Goal: Navigation & Orientation: Find specific page/section

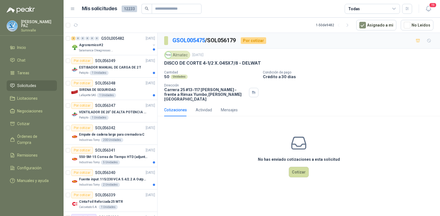
click at [34, 83] on span "Solicitudes" at bounding box center [26, 86] width 19 height 6
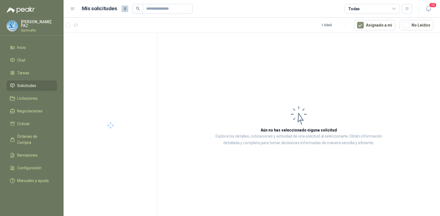
click at [390, 8] on div "Todas" at bounding box center [371, 9] width 55 height 10
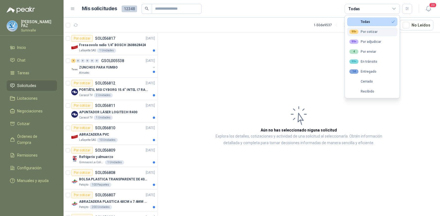
click at [366, 31] on div "99+ Por cotizar" at bounding box center [363, 32] width 28 height 4
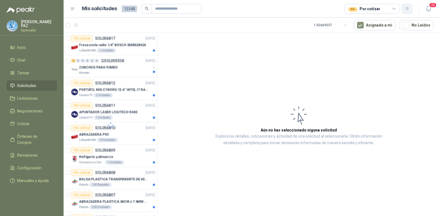
click at [406, 7] on icon "button" at bounding box center [407, 8] width 5 height 5
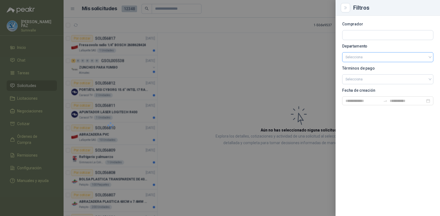
click at [385, 59] on input "search" at bounding box center [387, 56] width 84 height 9
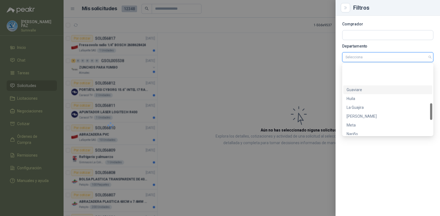
scroll to position [230, 0]
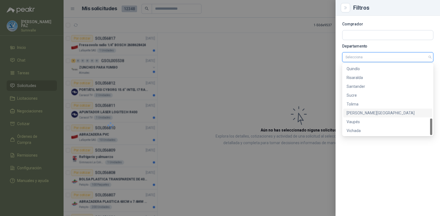
click at [366, 114] on div "[PERSON_NAME][GEOGRAPHIC_DATA]" at bounding box center [387, 113] width 82 height 6
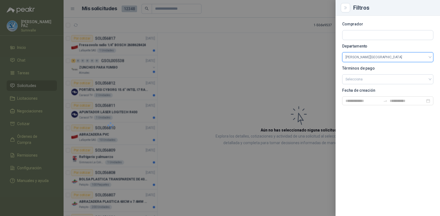
click at [257, 63] on div at bounding box center [220, 108] width 440 height 216
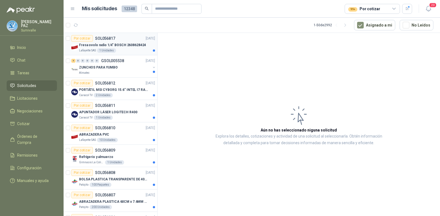
click at [114, 45] on p "Fresa ovolo radio 1/4" BOSCH 2608628424" at bounding box center [112, 45] width 67 height 5
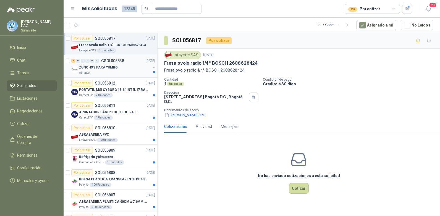
click at [95, 67] on p "ZUNCHOS PARA YUMBO" at bounding box center [98, 67] width 39 height 5
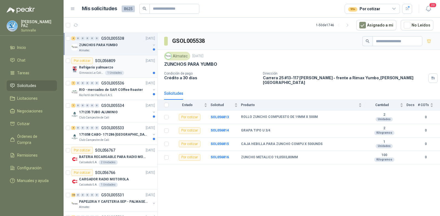
click at [127, 64] on div "Refrigerio y almuerzo" at bounding box center [117, 67] width 76 height 7
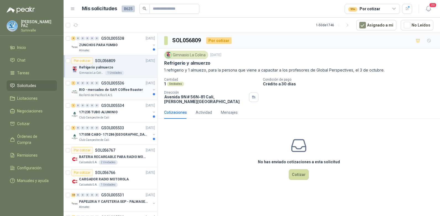
click at [116, 89] on p "RIO - mercadeo de SAFI COffee Roaster" at bounding box center [111, 89] width 64 height 5
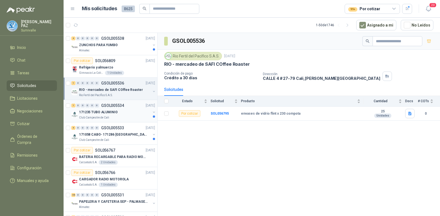
click at [103, 104] on p "GSOL005534" at bounding box center [112, 106] width 23 height 4
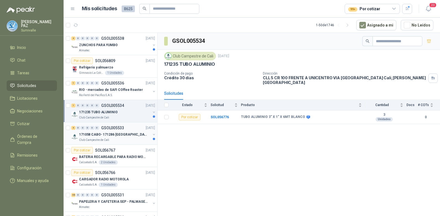
click at [120, 127] on p "GSOL005533" at bounding box center [112, 128] width 23 height 4
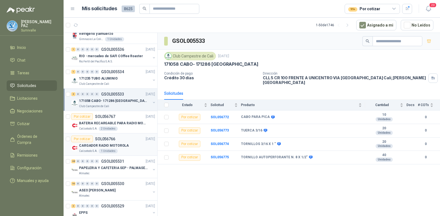
scroll to position [55, 0]
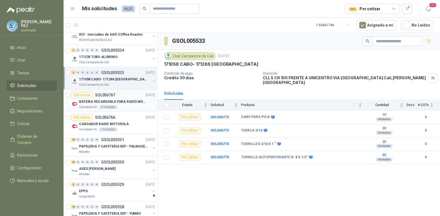
click at [116, 99] on p "BATERIA RECARGABLE PARA RADIO MOTOROLA" at bounding box center [113, 101] width 69 height 5
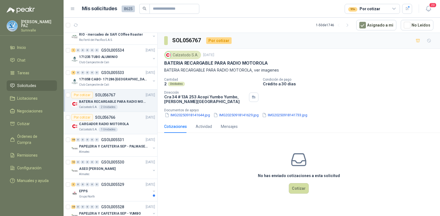
click at [126, 123] on div "CARGADOR RADIO MOTOROLA" at bounding box center [117, 124] width 76 height 7
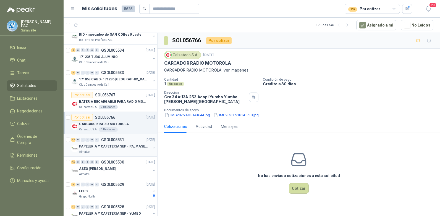
click at [127, 147] on p "PAPELERIA Y CAFETERIA SEP - PALMASECA" at bounding box center [113, 146] width 69 height 5
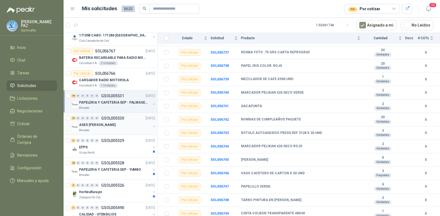
scroll to position [138, 0]
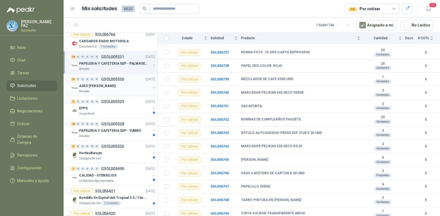
click at [114, 92] on div "Almatec" at bounding box center [115, 91] width 72 height 4
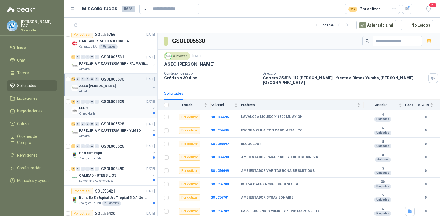
click at [110, 110] on div "EPPS" at bounding box center [115, 108] width 72 height 7
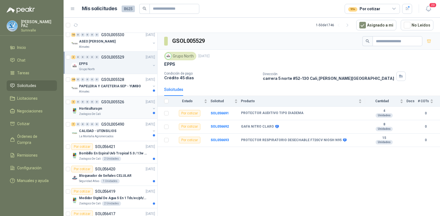
scroll to position [193, 0]
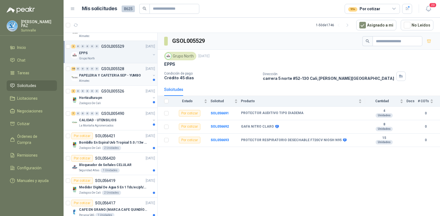
click at [110, 78] on p "PAPELERIA Y CAFETERIA SEP - YUMBO" at bounding box center [110, 75] width 62 height 5
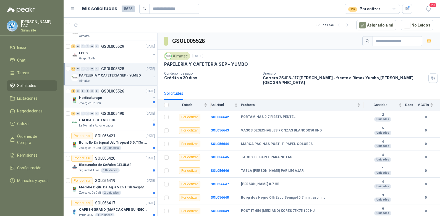
click at [113, 95] on div "Horticultura pn" at bounding box center [115, 97] width 72 height 7
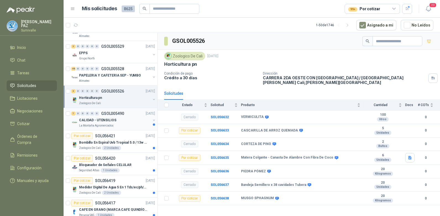
click at [121, 120] on div "CALIDAD - UTENSILIOS" at bounding box center [115, 120] width 72 height 7
